Goal: Task Accomplishment & Management: Manage account settings

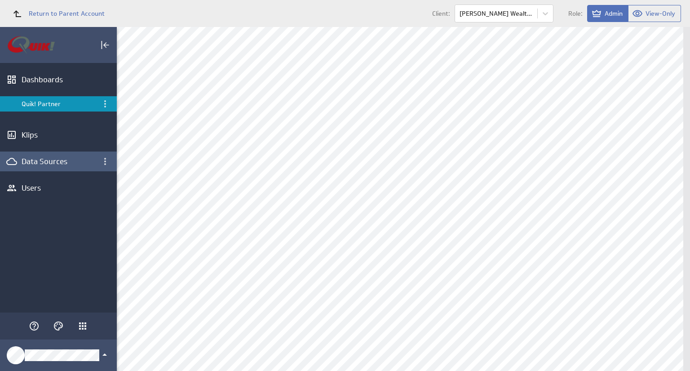
click at [40, 159] on div "Data Sources" at bounding box center [59, 161] width 74 height 10
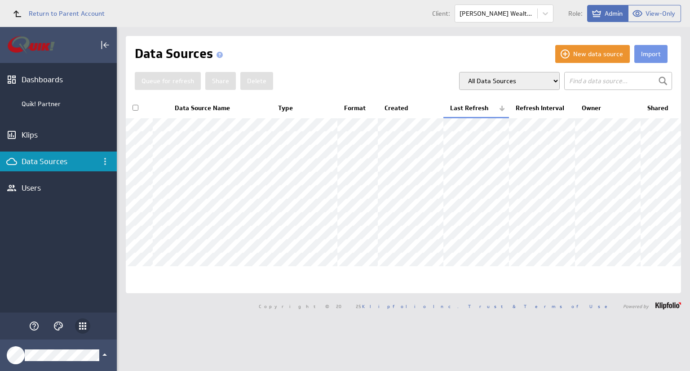
click at [82, 326] on icon "Klipfolio Apps" at bounding box center [82, 325] width 7 height 7
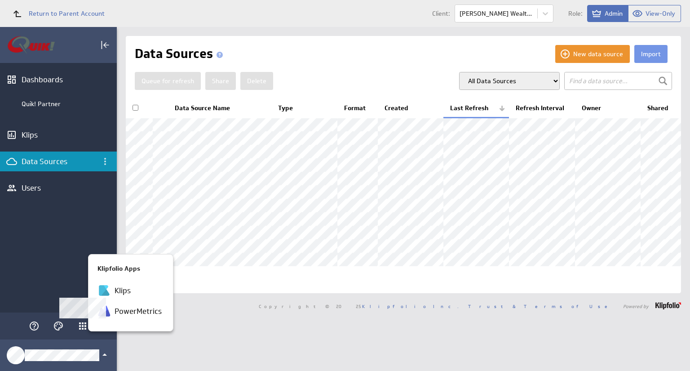
click at [134, 341] on div at bounding box center [345, 185] width 690 height 371
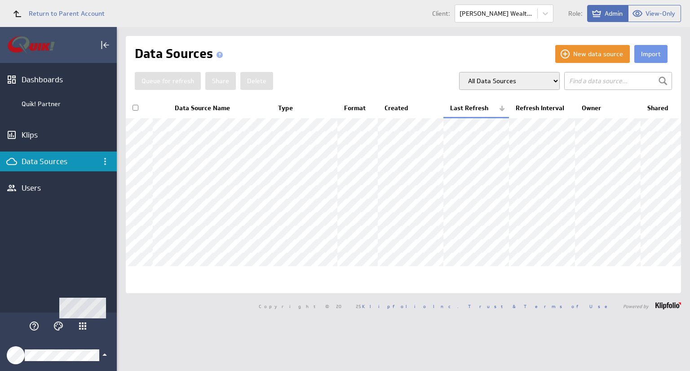
click at [106, 355] on icon "Klipfolio Account" at bounding box center [104, 354] width 11 height 11
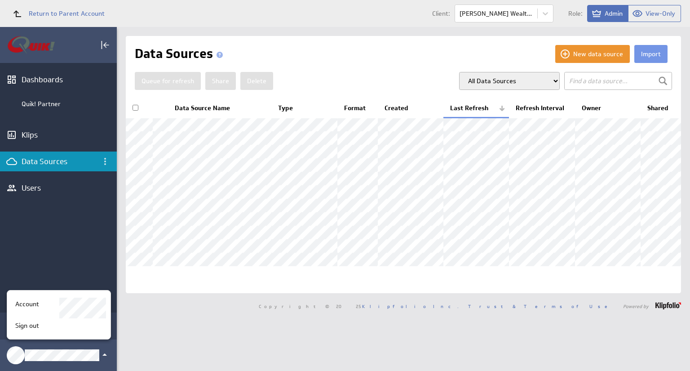
click at [129, 336] on div at bounding box center [345, 185] width 690 height 371
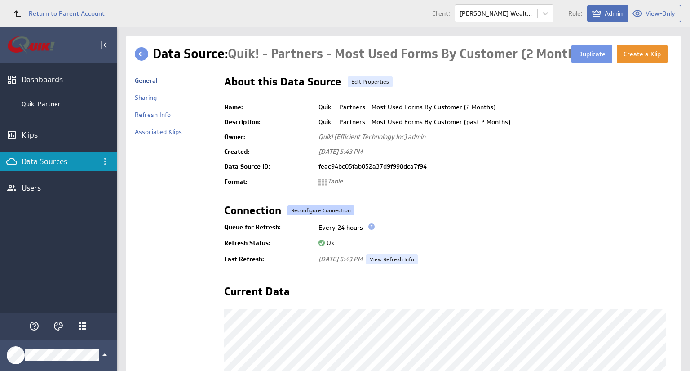
click at [332, 208] on button "Reconfigure Connection" at bounding box center [321, 210] width 67 height 10
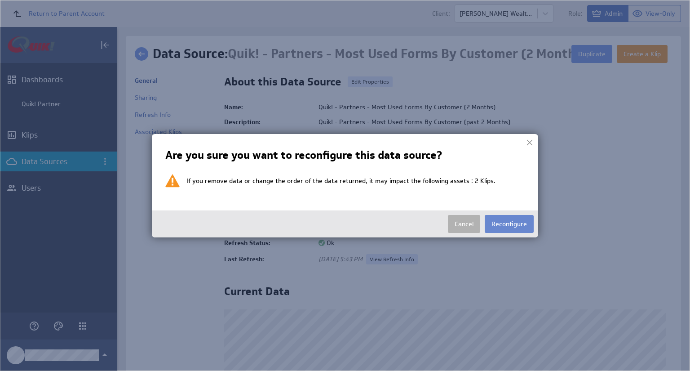
click at [513, 220] on button "Reconfigure" at bounding box center [509, 224] width 49 height 18
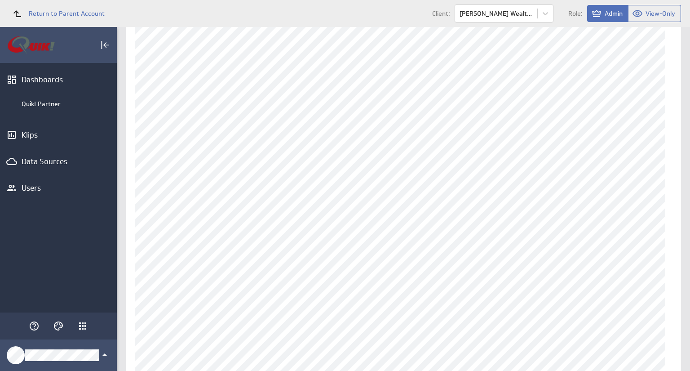
scroll to position [224, 0]
click at [41, 12] on span "Return to Parent Account" at bounding box center [67, 13] width 76 height 6
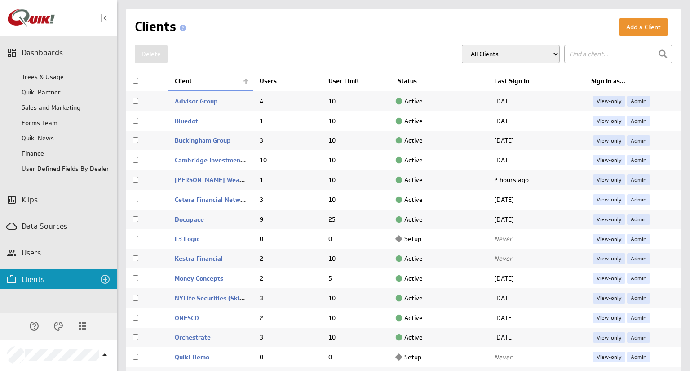
click at [198, 175] on td "[PERSON_NAME] Wealth Management (CWM)" at bounding box center [210, 180] width 85 height 20
checkbox input "true"
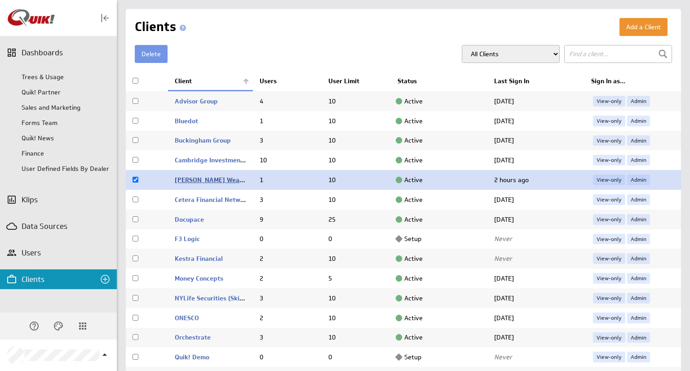
click at [197, 178] on link "[PERSON_NAME] Wealth Management (CWM)" at bounding box center [242, 180] width 134 height 8
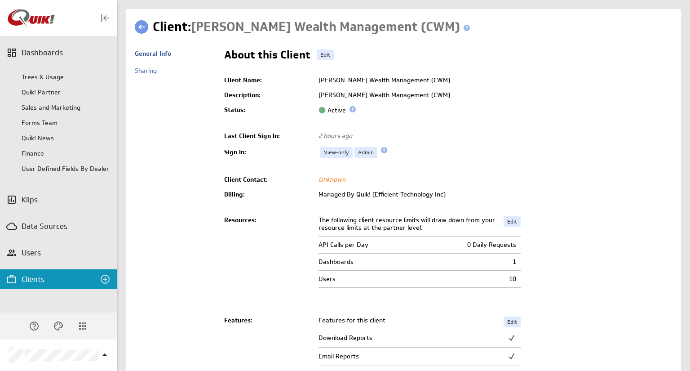
click at [142, 27] on link at bounding box center [141, 26] width 13 height 13
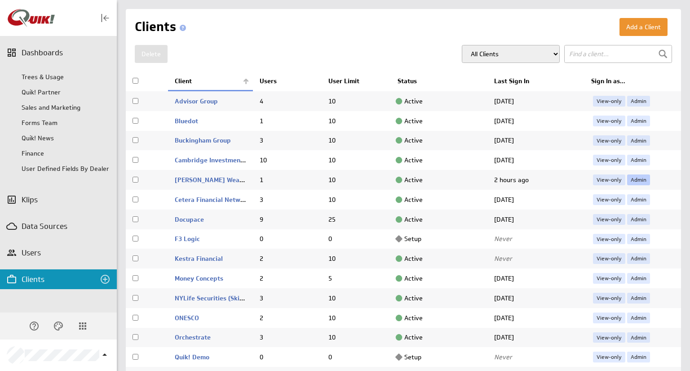
click at [636, 182] on link "Admin" at bounding box center [638, 179] width 23 height 11
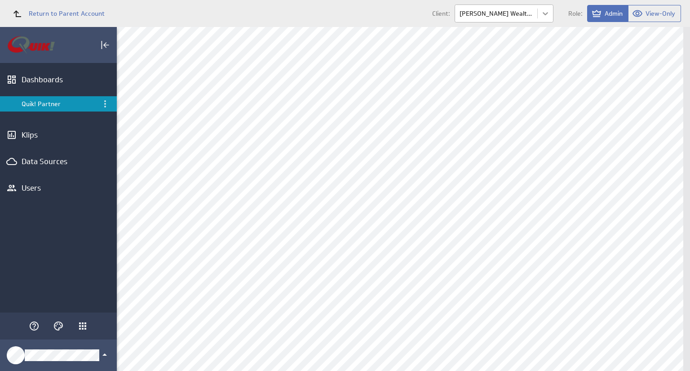
click at [543, 9] on body "Return to Parent Account Client: [PERSON_NAME] Wealth Management (CWM) Role: Ad…" at bounding box center [345, 185] width 690 height 371
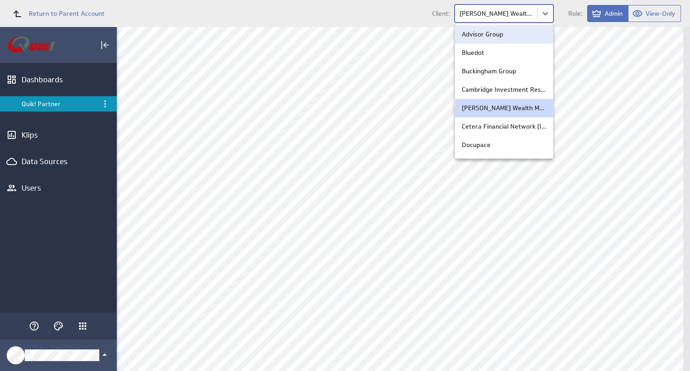
click at [391, 20] on div at bounding box center [345, 185] width 690 height 371
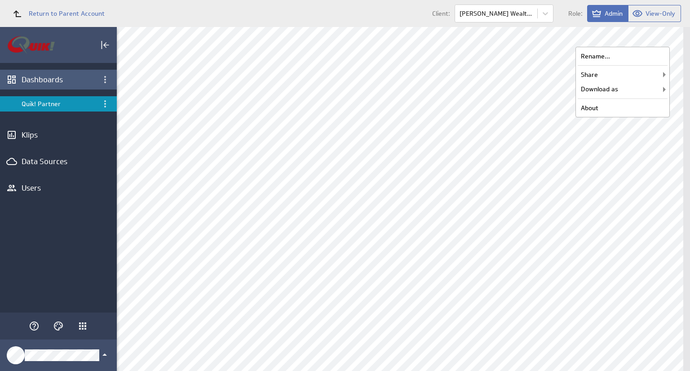
click at [58, 81] on div "Dashboards" at bounding box center [59, 80] width 74 height 10
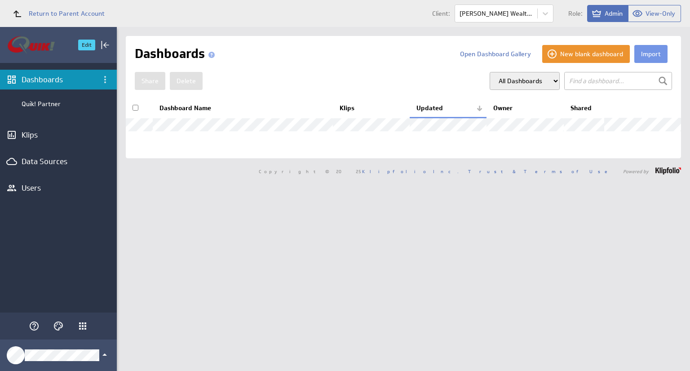
click at [40, 49] on img "Go to Dashboards" at bounding box center [31, 45] width 47 height 18
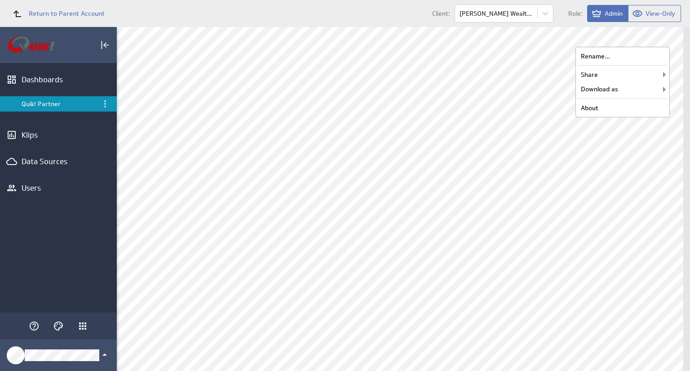
click at [150, 24] on div "Return to Parent Account Client: Carson Wealth Management (CWM) Role: Admin Vie…" at bounding box center [345, 13] width 690 height 27
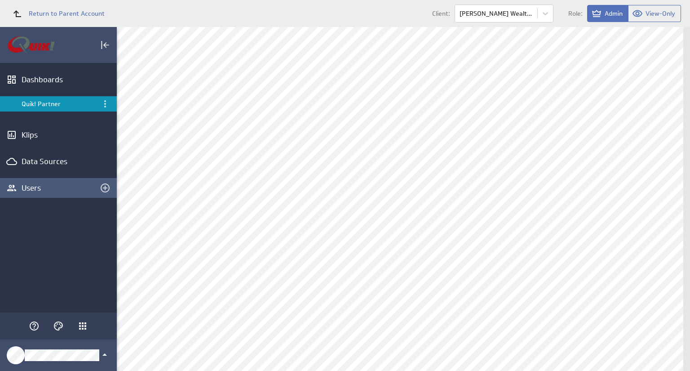
click at [31, 190] on div "Users" at bounding box center [59, 188] width 74 height 10
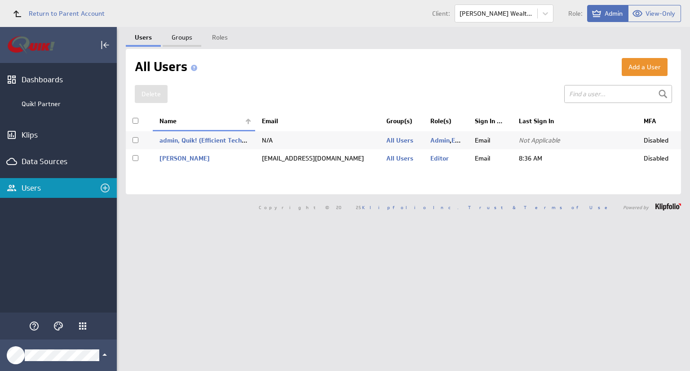
click at [190, 37] on link "Groups" at bounding box center [182, 36] width 39 height 18
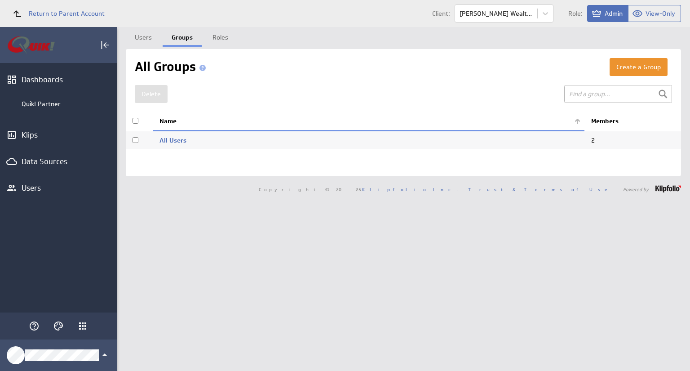
click at [216, 35] on link "Roles" at bounding box center [221, 36] width 34 height 18
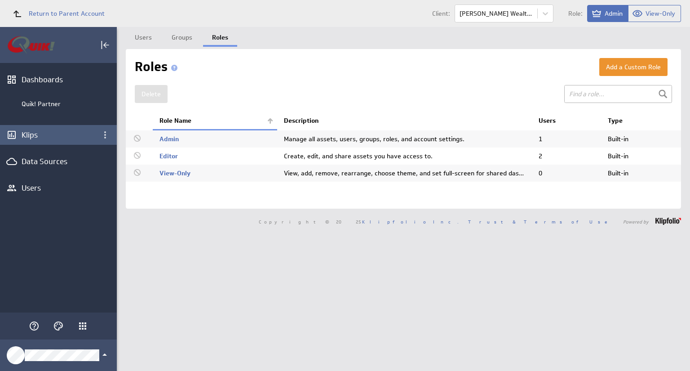
click at [34, 133] on div "Klips" at bounding box center [59, 135] width 74 height 10
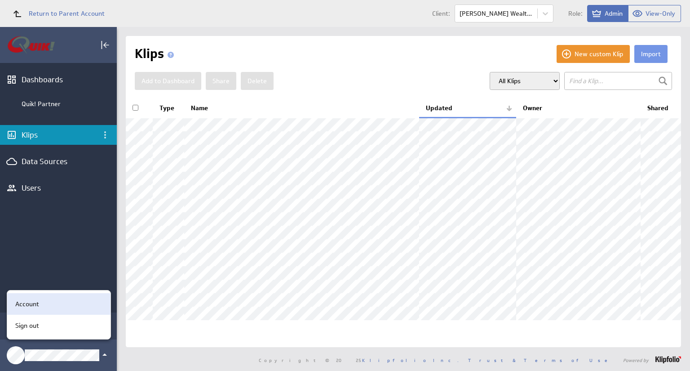
click at [32, 304] on p "Account" at bounding box center [27, 303] width 24 height 9
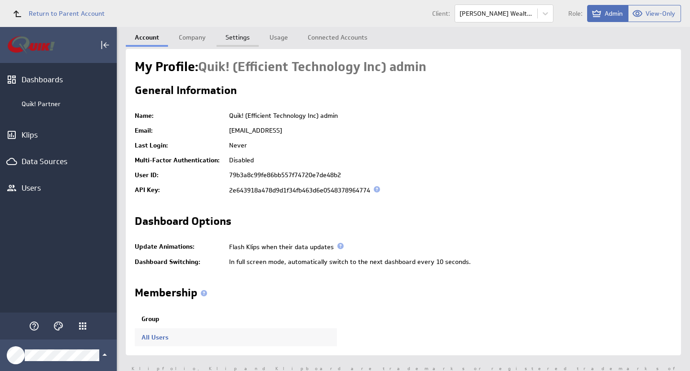
click at [243, 40] on link "Settings" at bounding box center [238, 36] width 42 height 18
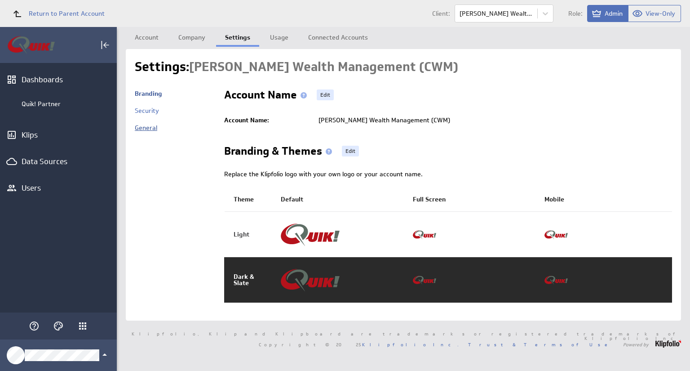
click at [149, 126] on link "General" at bounding box center [146, 128] width 22 height 8
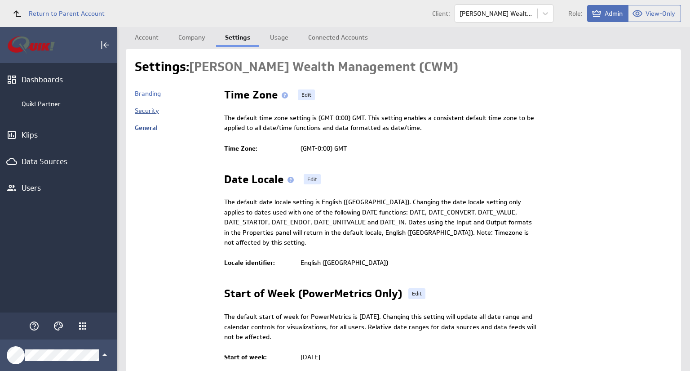
click at [146, 110] on link "Security" at bounding box center [147, 110] width 24 height 8
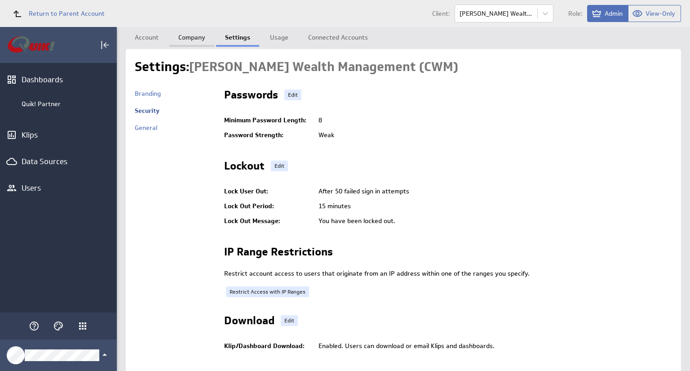
click at [195, 39] on link "Company" at bounding box center [191, 36] width 45 height 18
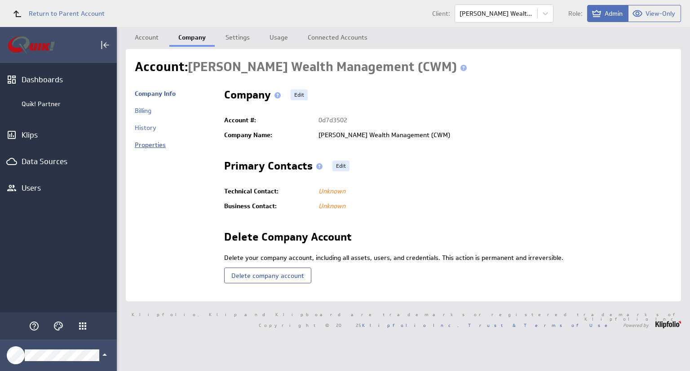
click at [149, 145] on link "Properties" at bounding box center [150, 145] width 31 height 8
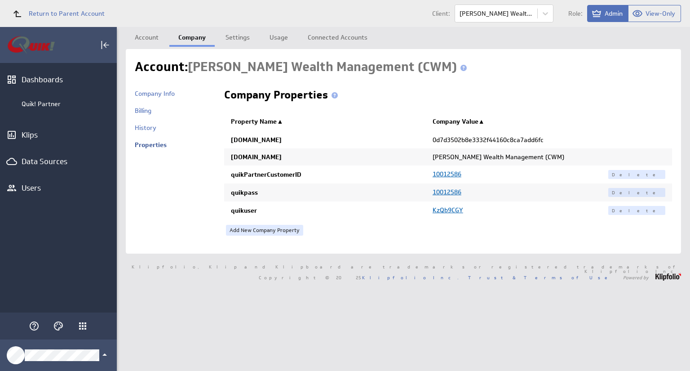
click at [447, 193] on span "10012586" at bounding box center [447, 192] width 29 height 8
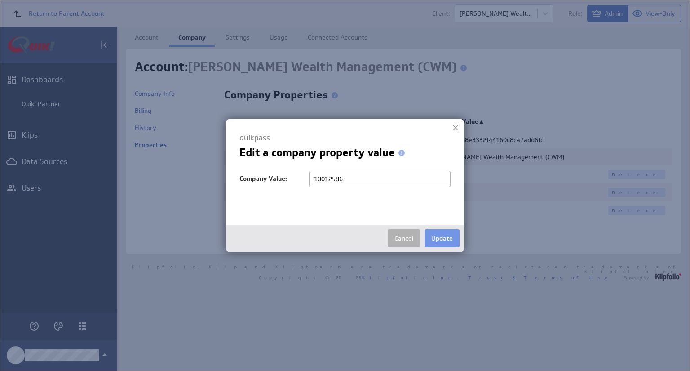
type input "KzQb9CGY"
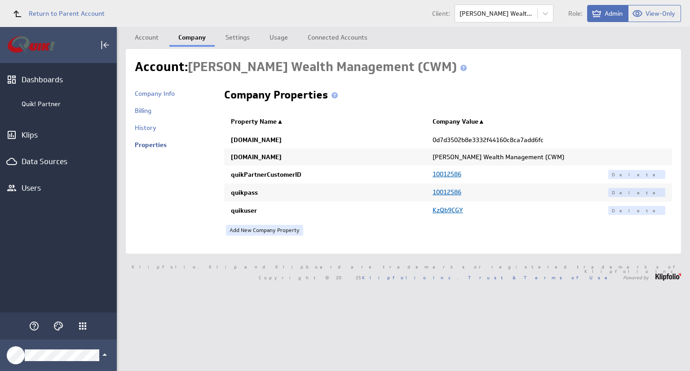
click at [446, 192] on span "10012586" at bounding box center [447, 192] width 29 height 8
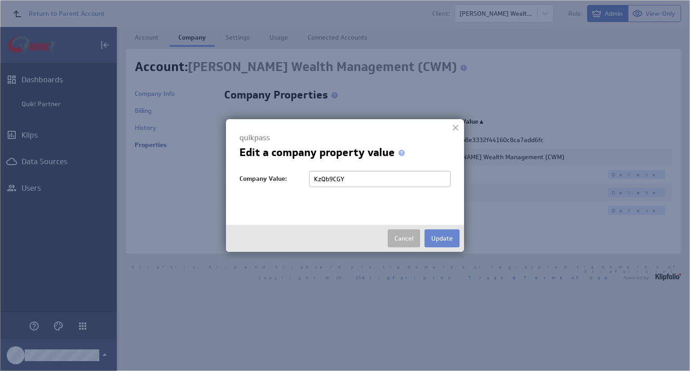
type input "KzQb9CGY"
click at [443, 239] on button "Update" at bounding box center [442, 238] width 35 height 18
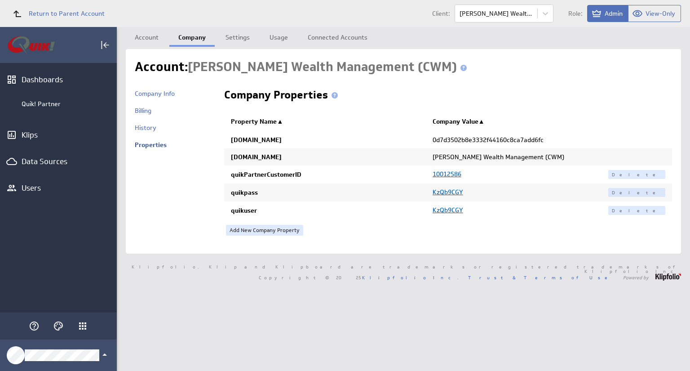
click at [439, 209] on span "KzQb9CGY" at bounding box center [448, 210] width 31 height 8
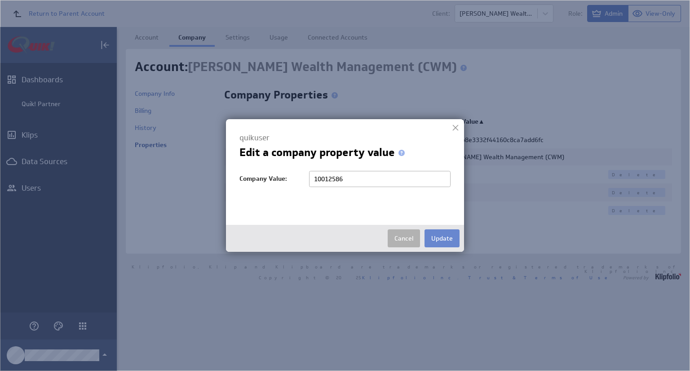
type input "10012586"
click at [443, 239] on button "Update" at bounding box center [442, 238] width 35 height 18
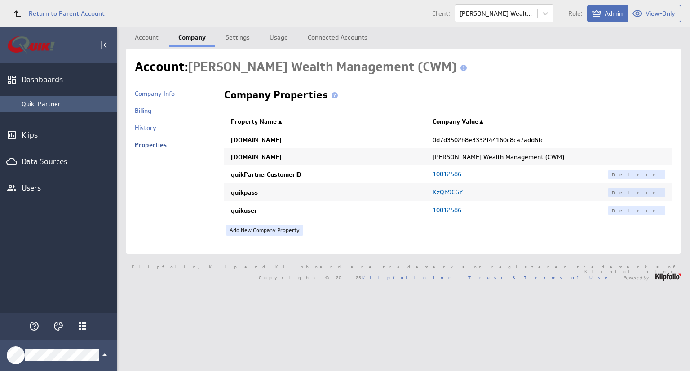
click at [54, 100] on div "Quik! Partner" at bounding box center [67, 104] width 91 height 8
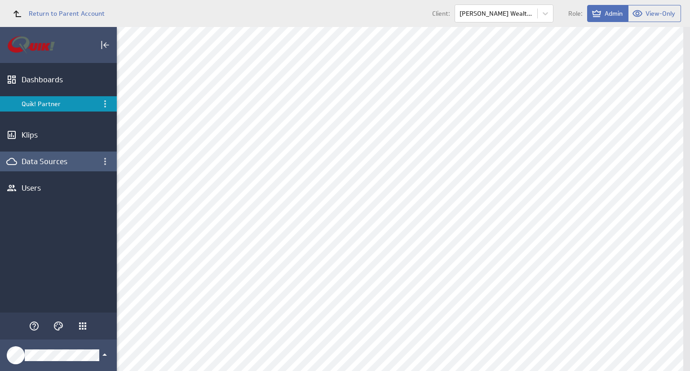
click at [32, 156] on div "Data Sources" at bounding box center [58, 161] width 117 height 20
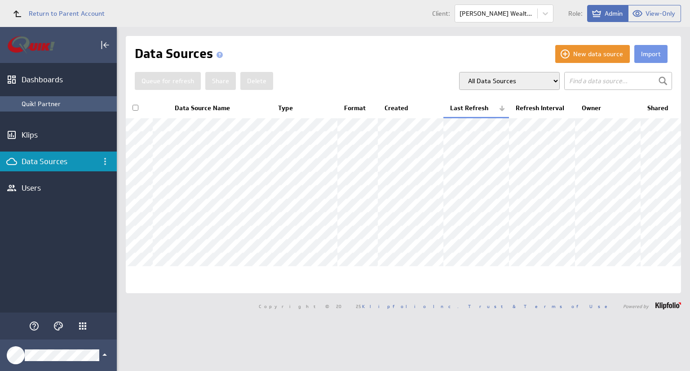
click at [31, 106] on div "Quik! Partner" at bounding box center [67, 104] width 91 height 8
click at [38, 102] on div "Quik! Partner" at bounding box center [67, 104] width 91 height 8
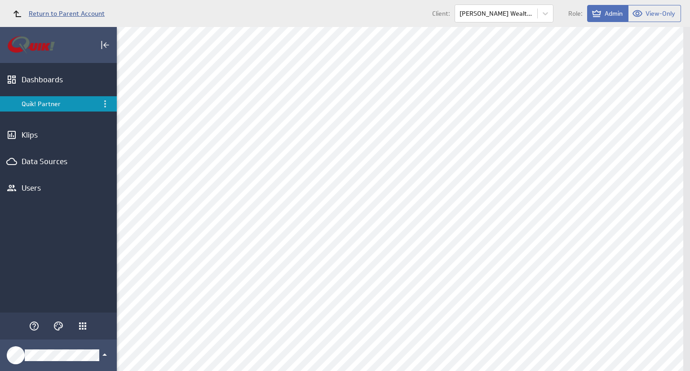
click at [61, 11] on span "Return to Parent Account" at bounding box center [67, 13] width 76 height 6
